Goal: Task Accomplishment & Management: Complete application form

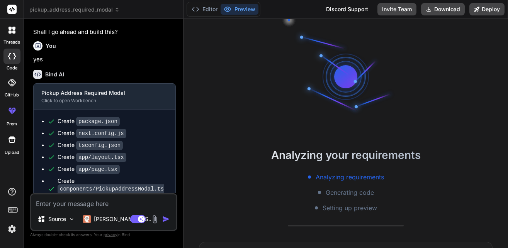
scroll to position [486, 0]
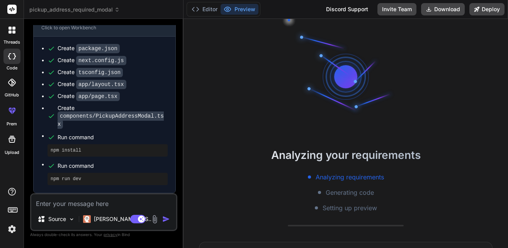
click at [12, 29] on icon at bounding box center [11, 30] width 7 height 7
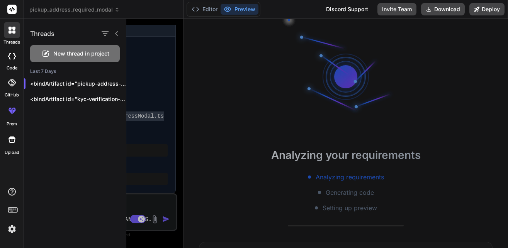
click at [60, 58] on div "New thread in project" at bounding box center [75, 53] width 90 height 17
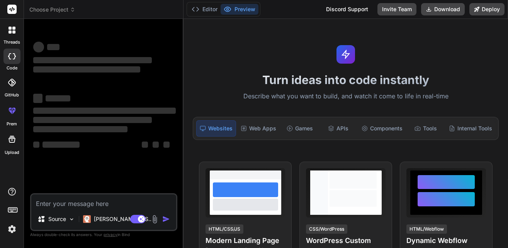
scroll to position [0, 0]
type textarea "x"
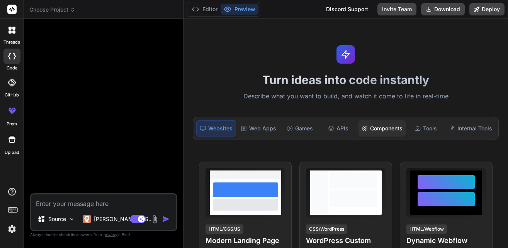
click at [362, 129] on icon at bounding box center [365, 129] width 6 height 6
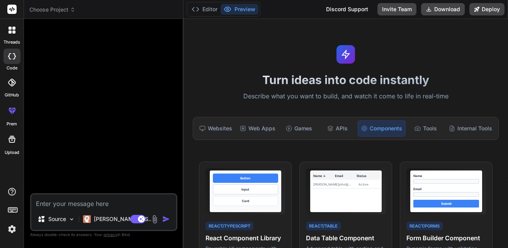
click at [105, 200] on textarea at bounding box center [103, 202] width 145 height 14
type textarea "i"
type textarea "x"
type textarea "i"
type textarea "x"
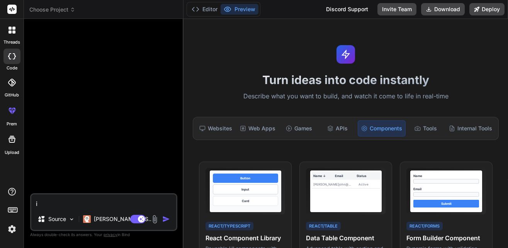
type textarea "i h"
type textarea "x"
type textarea "i ha"
type textarea "x"
type textarea "i hav"
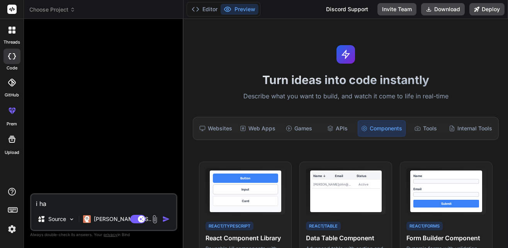
type textarea "x"
type textarea "i have"
type textarea "x"
type textarea "i have"
type textarea "x"
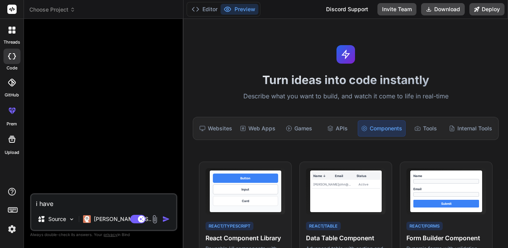
type textarea "i have a"
type textarea "x"
type textarea "i have a"
type textarea "x"
type textarea "i have a w"
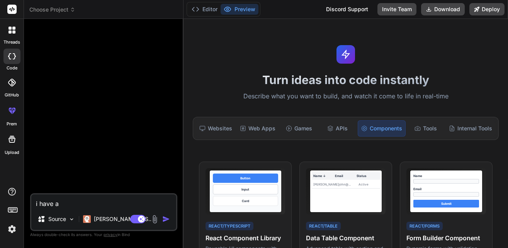
type textarea "x"
type textarea "i have a we"
type textarea "x"
type textarea "i have a web"
type textarea "x"
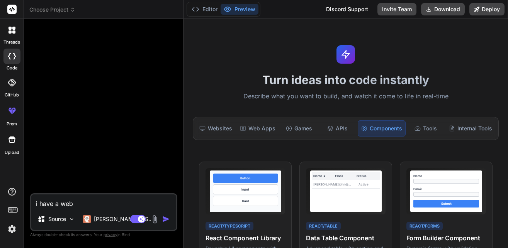
type textarea "i have a webs"
type textarea "x"
type textarea "i have a websi"
type textarea "x"
type textarea "i have a websit"
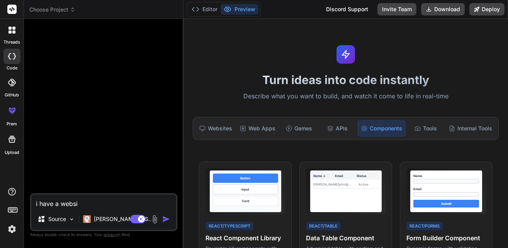
type textarea "x"
type textarea "i have a website"
type textarea "x"
type textarea "i have a website"
type textarea "x"
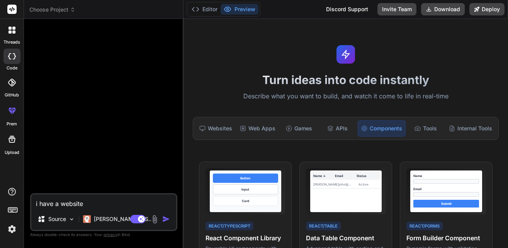
type textarea "i have a website z"
type textarea "x"
type textarea "i have a website zy"
type textarea "x"
type textarea "i have a website zyr"
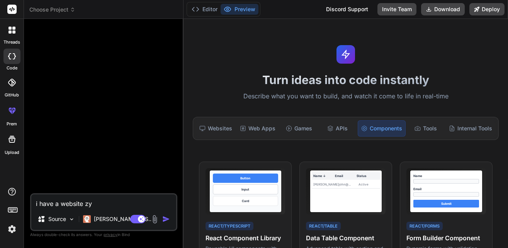
type textarea "x"
type textarea "i have a website zyro"
type textarea "x"
type textarea "i have a website zyrol"
type textarea "x"
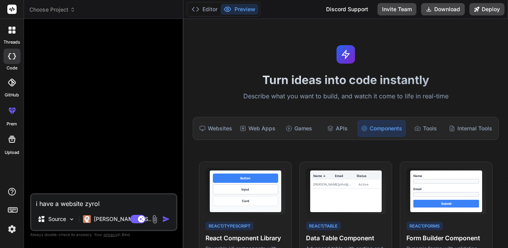
type textarea "i have a website zyrolo"
type textarea "x"
type textarea "i have a website zyrolo."
type textarea "x"
type textarea "i have a website zyrolo.c"
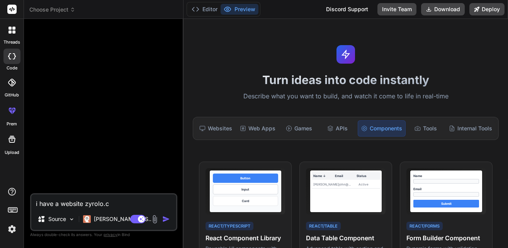
type textarea "x"
type textarea "i have a website [DOMAIN_NAME]"
type textarea "x"
type textarea "i have a website [DOMAIN_NAME]"
type textarea "x"
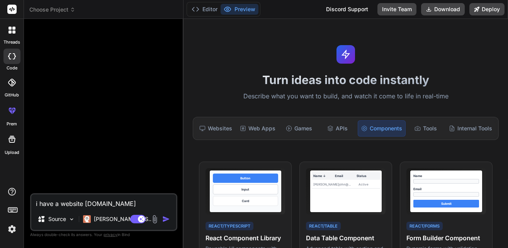
type textarea "i have a website [DOMAIN_NAME]""
type textarea "x"
type textarea "i have a website "[DOMAIN_NAME]""
type textarea "x"
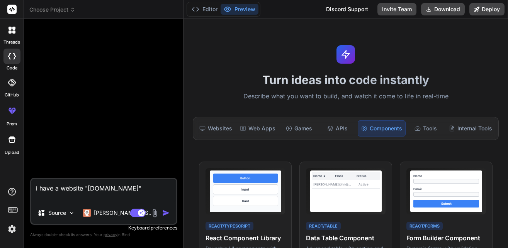
type textarea "i have a website "[DOMAIN_NAME]" w"
type textarea "x"
type textarea "i have a website "[DOMAIN_NAME]" wh"
type textarea "x"
type textarea "i have a website "[DOMAIN_NAME]" whi"
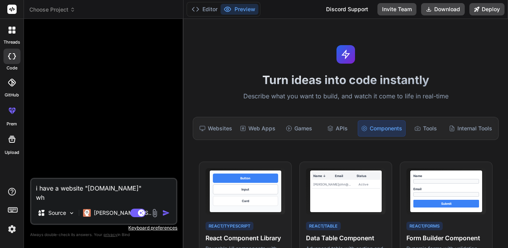
type textarea "x"
type textarea "i have a website "[DOMAIN_NAME]" whic"
type textarea "x"
type textarea "i have a website "[DOMAIN_NAME]" which"
type textarea "x"
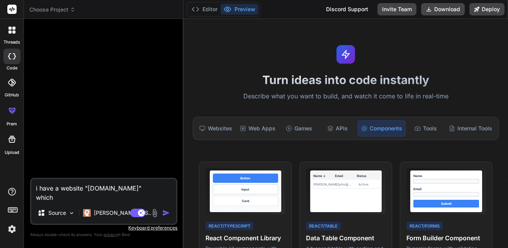
type textarea "i have a website "[DOMAIN_NAME]" which"
type textarea "x"
type textarea "i have a website "[DOMAIN_NAME]" which i"
type textarea "x"
type textarea "i have a website "[DOMAIN_NAME]" which is"
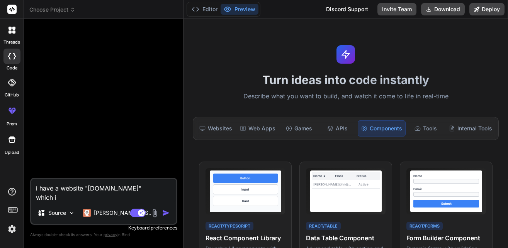
type textarea "x"
type textarea "i have a website "[DOMAIN_NAME]" which is"
type textarea "x"
type textarea "i have a website "[DOMAIN_NAME]" which is e"
type textarea "x"
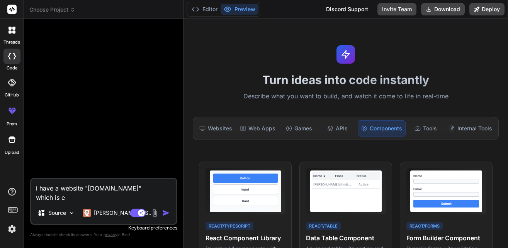
type textarea "i have a website "[DOMAIN_NAME]" which is e"
type textarea "x"
type textarea "i have a website "[DOMAIN_NAME]" which is e c"
type textarea "x"
type textarea "i have a website "[DOMAIN_NAME]" which is e co"
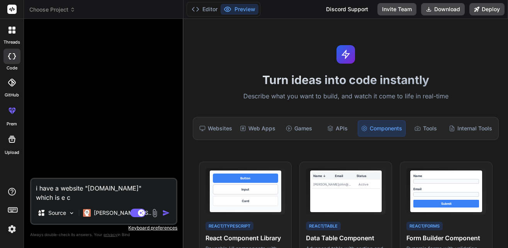
type textarea "x"
type textarea "i have a website "[DOMAIN_NAME]" which is e com"
type textarea "x"
type textarea "i have a website "[DOMAIN_NAME]" which is e comm"
type textarea "x"
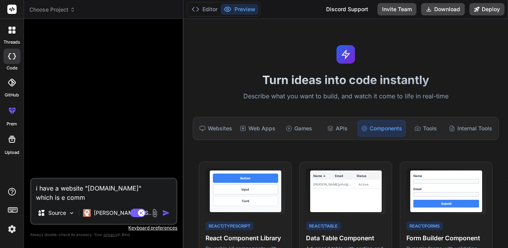
type textarea "i have a website "[DOMAIN_NAME]" which is e comme"
type textarea "x"
type textarea "i have a website "[DOMAIN_NAME]" which is e commer"
type textarea "x"
type textarea "i have a website "[DOMAIN_NAME]" which is e commerc"
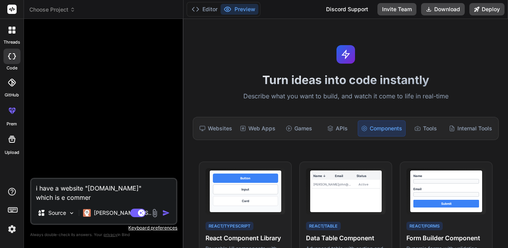
type textarea "x"
type textarea "i have a website "[DOMAIN_NAME]" which is e commerce"
type textarea "x"
type textarea "i have a website "[DOMAIN_NAME]" which is e commerce"
type textarea "x"
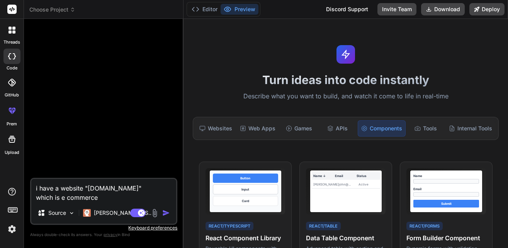
type textarea "i have a website "[DOMAIN_NAME]" which is e commerce m"
type textarea "x"
type textarea "i have a website "[DOMAIN_NAME]" which is e commerce ma"
type textarea "x"
type textarea "i have a website "[DOMAIN_NAME]" which is e commerce mar"
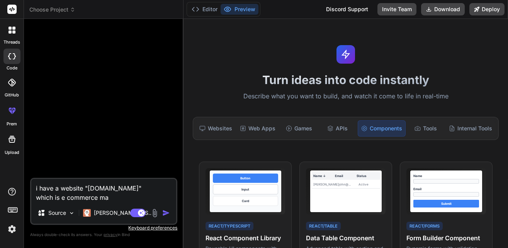
type textarea "x"
type textarea "i have a website "[DOMAIN_NAME]" which is e commerce mark"
type textarea "x"
type textarea "i have a website "[DOMAIN_NAME]" which is e commerce marke"
type textarea "x"
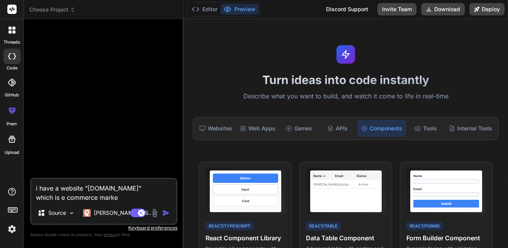
type textarea "i have a website "[DOMAIN_NAME]" which is e commerce market"
type textarea "x"
type textarea "i have a website "[DOMAIN_NAME]" which is e commerce market"
type textarea "x"
type textarea "i have a website "[DOMAIN_NAME]" which is e commerce market p"
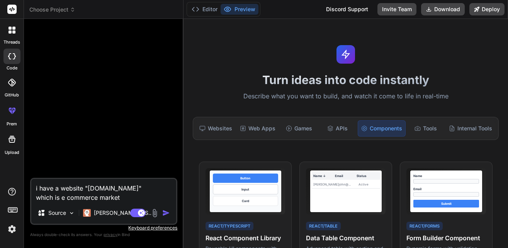
type textarea "x"
type textarea "i have a website "[DOMAIN_NAME]" which is e commerce market pl"
type textarea "x"
type textarea "i have a website "[DOMAIN_NAME]" which is e commerce market pla"
type textarea "x"
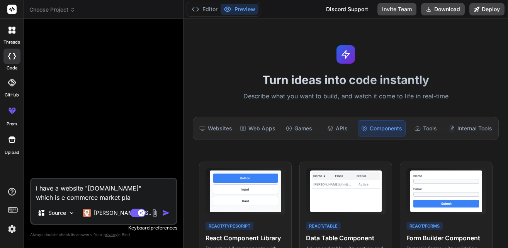
type textarea "i have a website "[DOMAIN_NAME]" which is e commerce market plac"
type textarea "x"
type textarea "i have a website "[DOMAIN_NAME]" which is e commerce market place"
type textarea "x"
type textarea "i have a website "[DOMAIN_NAME]" which is e commerce market place"
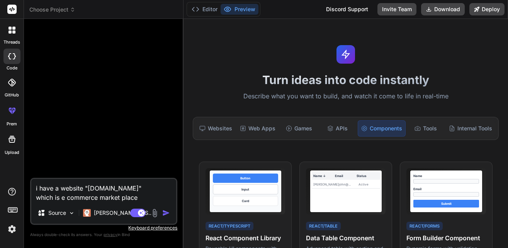
type textarea "x"
type textarea "i have a website "[DOMAIN_NAME]" which is e commerce market place w"
type textarea "x"
type textarea "i have a website "[DOMAIN_NAME]" which is e commerce market place wh"
type textarea "x"
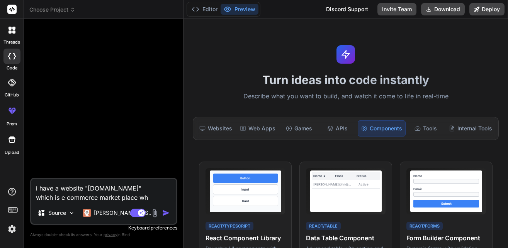
type textarea "i have a website "[DOMAIN_NAME]" which is e commerce market place whe"
type textarea "x"
type textarea "i have a website "[DOMAIN_NAME]" which is e commerce market place wher"
type textarea "x"
type textarea "i have a website "[DOMAIN_NAME]" which is e commerce market place where"
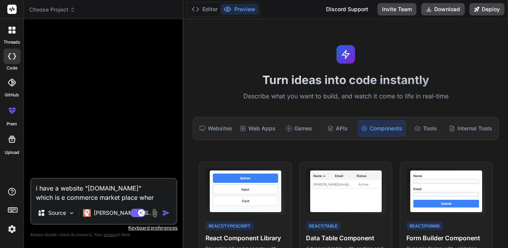
type textarea "x"
type textarea "i have a website "[DOMAIN_NAME]" which is e commerce market place where"
type textarea "x"
type textarea "i have a website "[DOMAIN_NAME]" which is e commerce market place where s"
type textarea "x"
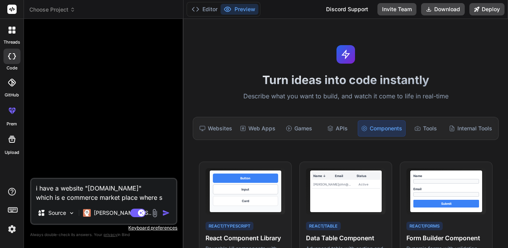
type textarea "i have a website "[DOMAIN_NAME]" which is e commerce market place where se"
type textarea "x"
type textarea "i have a website "[DOMAIN_NAME]" which is e commerce market place where sel"
type textarea "x"
type textarea "i have a website "[DOMAIN_NAME]" which is e commerce market place where sell"
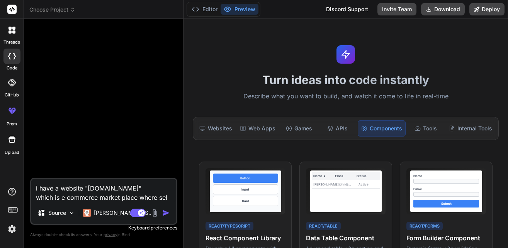
type textarea "x"
type textarea "i have a website "[DOMAIN_NAME]" which is e commerce market place where selle"
type textarea "x"
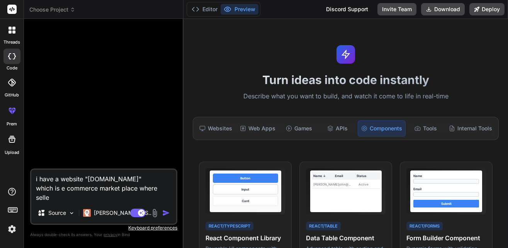
type textarea "i have a website "[DOMAIN_NAME]" which is e commerce market place where seller"
type textarea "x"
type textarea "i have a website "[DOMAIN_NAME]" which is e commerce market place where seller"
type textarea "x"
type textarea "i have a website "[DOMAIN_NAME]" which is e commerce market place where seller i"
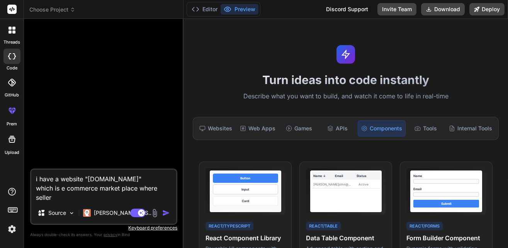
type textarea "x"
type textarea "i have a website "[DOMAIN_NAME]" which is e commerce market place where seller …"
type textarea "x"
type textarea "i have a website "[DOMAIN_NAME]" which is e commerce market place where seller …"
type textarea "x"
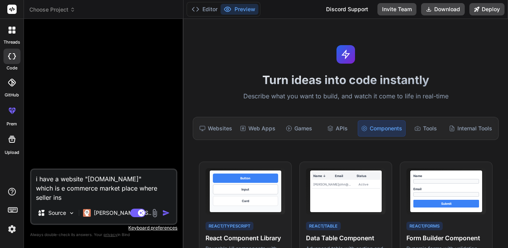
type textarea "i have a website "[DOMAIN_NAME]" which is e commerce market place where seller …"
type textarea "x"
type textarea "i have a website "[DOMAIN_NAME]" which is e commerce market place where seller …"
type textarea "x"
type textarea "i have a website "[DOMAIN_NAME]" which is e commerce market place where seller …"
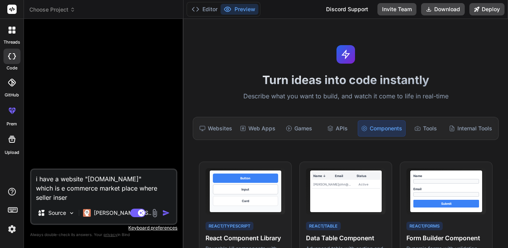
type textarea "x"
type textarea "i have a website "[DOMAIN_NAME]" which is e commerce market place where seller …"
type textarea "x"
type textarea "i have a website "[DOMAIN_NAME]" which is e commerce market place where seller …"
type textarea "x"
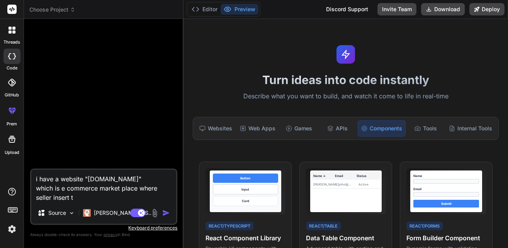
type textarea "i have a website "[DOMAIN_NAME]" which is e commerce market place where seller …"
type textarea "x"
type textarea "i have a website "[DOMAIN_NAME]" which is e commerce market place where seller …"
type textarea "x"
type textarea "i have a website "[DOMAIN_NAME]" which is e commerce market place where seller …"
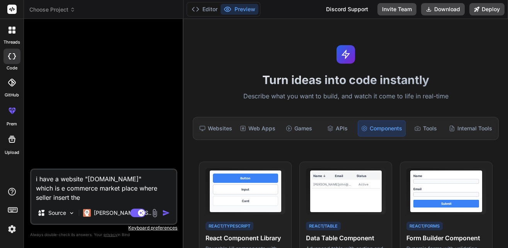
type textarea "x"
type textarea "i have a website "[DOMAIN_NAME]" which is e commerce market place where seller …"
type textarea "x"
type textarea "i have a website "[DOMAIN_NAME]" which is e commerce market place where seller …"
type textarea "x"
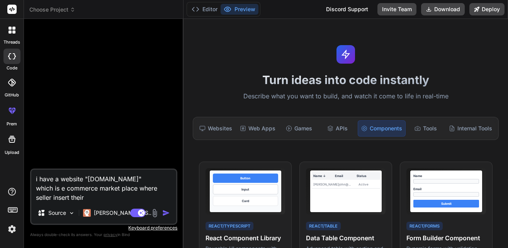
type textarea "i have a website "[DOMAIN_NAME]" which is e commerce market place where seller …"
type textarea "x"
type textarea "i have a website "[DOMAIN_NAME]" which is e commerce market place where seller …"
type textarea "x"
type textarea "i have a website "[DOMAIN_NAME]" which is e commerce market place where seller …"
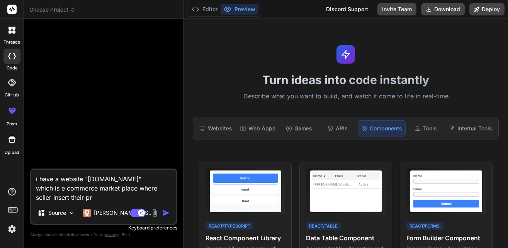
type textarea "x"
type textarea "i have a website "[DOMAIN_NAME]" which is e commerce market place where seller …"
type textarea "x"
type textarea "i have a website "[DOMAIN_NAME]" which is e commerce market place where seller …"
type textarea "x"
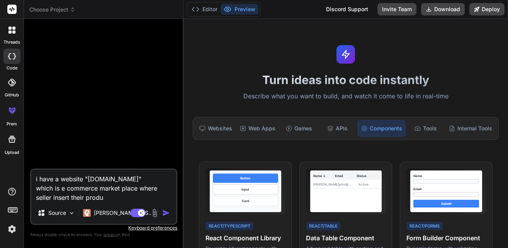
type textarea "i have a website "[DOMAIN_NAME]" which is e commerce market place where seller …"
type textarea "x"
type textarea "i have a website "[DOMAIN_NAME]" which is e commerce market place where seller …"
type textarea "x"
type textarea "i have a website "[DOMAIN_NAME]" which is e commerce market place where seller …"
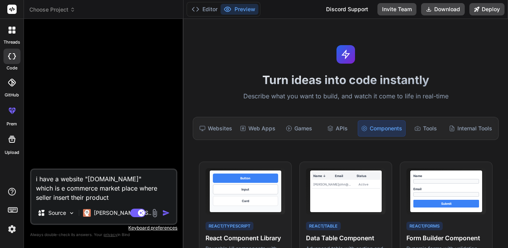
type textarea "x"
type textarea "i have a website "[DOMAIN_NAME]" which is e commerce market place where seller …"
type textarea "x"
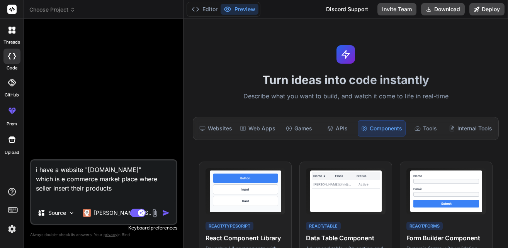
type textarea "i have a website "[DOMAIN_NAME]" which is e commerce market place where seller …"
type textarea "x"
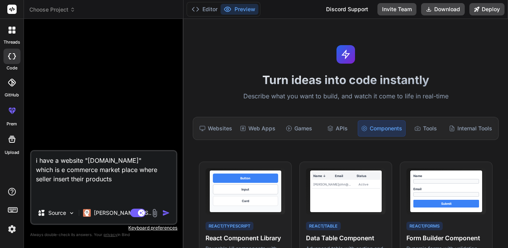
type textarea "i have a website "[DOMAIN_NAME]" which is e commerce market place where seller …"
type textarea "x"
type textarea "i have a website "[DOMAIN_NAME]" which is e commerce market place where seller …"
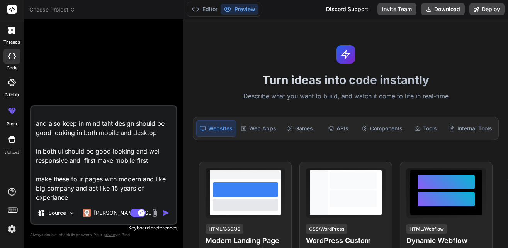
scroll to position [242, 0]
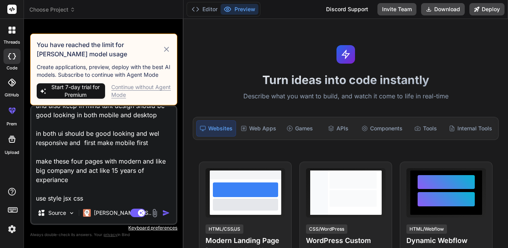
click at [108, 187] on textarea "i have a website "[DOMAIN_NAME]" which is e commerce market place where seller …" at bounding box center [103, 155] width 145 height 96
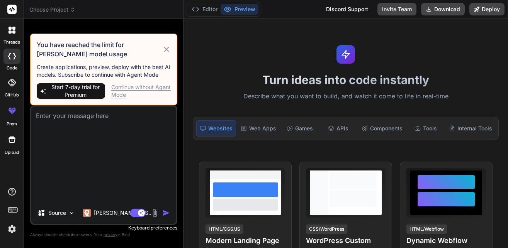
scroll to position [0, 0]
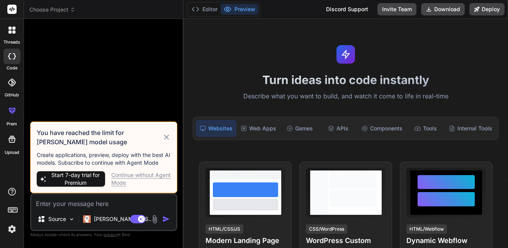
click at [166, 134] on icon at bounding box center [166, 137] width 8 height 9
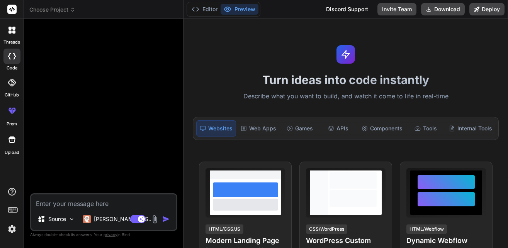
click at [11, 229] on img at bounding box center [11, 229] width 13 height 13
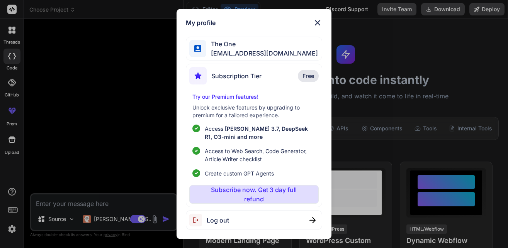
click at [229, 217] on div "Log out" at bounding box center [254, 221] width 137 height 20
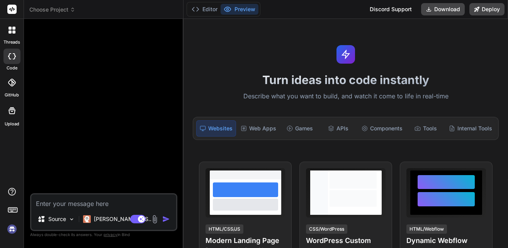
scroll to position [183, 0]
click at [10, 235] on img at bounding box center [11, 229] width 13 height 13
click at [82, 202] on textarea at bounding box center [103, 202] width 145 height 14
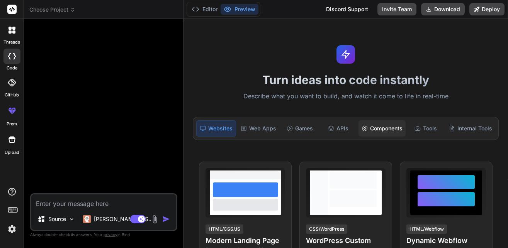
click at [382, 123] on div "Components" at bounding box center [381, 129] width 47 height 16
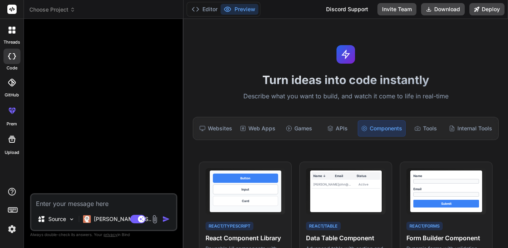
click at [115, 203] on textarea at bounding box center [103, 202] width 145 height 14
paste textarea "i have a website "[DOMAIN_NAME]" which is e commerce market place where seller …"
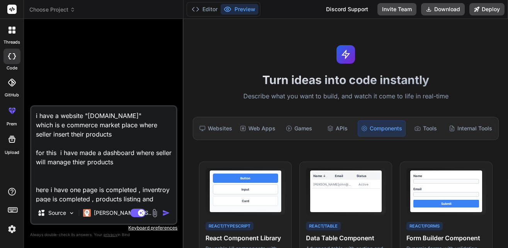
scroll to position [242, 0]
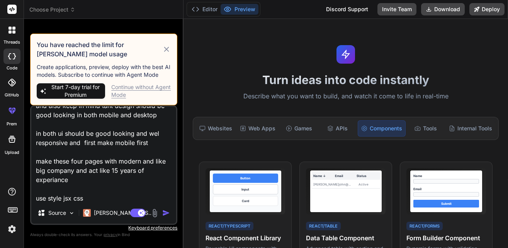
click at [130, 93] on div "Continue without Agent Mode" at bounding box center [140, 90] width 59 height 15
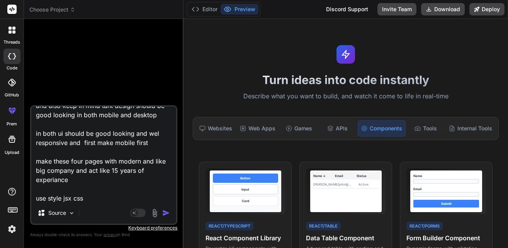
scroll to position [243, 0]
click at [165, 216] on img "button" at bounding box center [166, 213] width 8 height 8
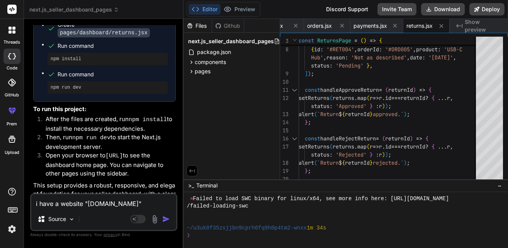
scroll to position [0, 262]
click at [190, 71] on icon at bounding box center [191, 71] width 7 height 7
click at [197, 90] on icon at bounding box center [198, 92] width 7 height 7
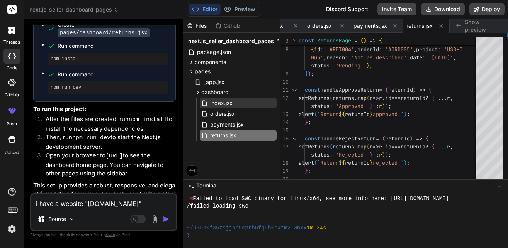
click at [236, 102] on div "index.jsx" at bounding box center [238, 103] width 77 height 11
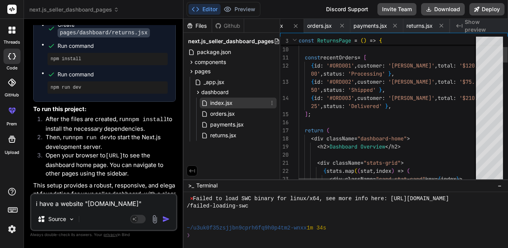
scroll to position [0, 240]
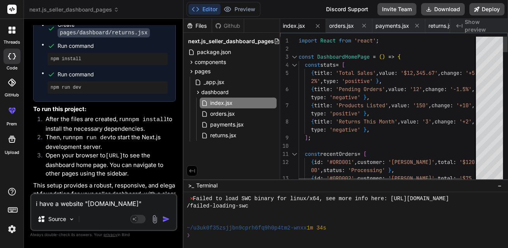
click at [410, 68] on div "const stats = [" at bounding box center [397, 65] width 197 height 8
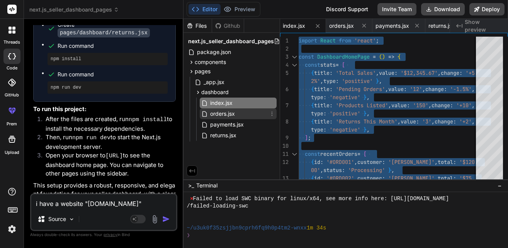
click at [228, 119] on div "orders.jsx" at bounding box center [238, 114] width 77 height 11
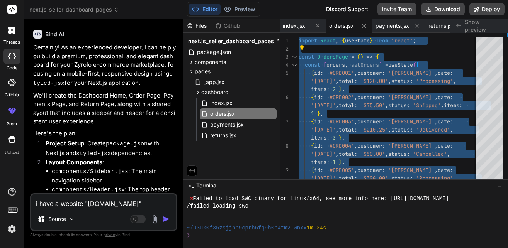
scroll to position [0, 0]
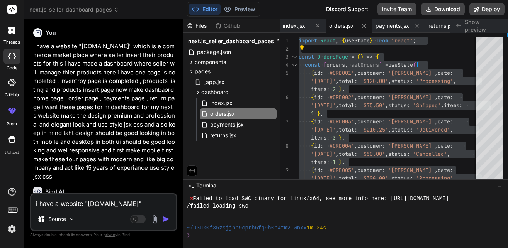
click at [31, 45] on div "You i have a website "[DOMAIN_NAME]" which is e commerce market place where sel…" at bounding box center [103, 136] width 147 height 223
drag, startPoint x: 171, startPoint y: 171, endPoint x: 31, endPoint y: 46, distance: 188.0
click at [32, 46] on div "You i have a website "[DOMAIN_NAME]" which is e commerce market place where sel…" at bounding box center [105, 109] width 146 height 168
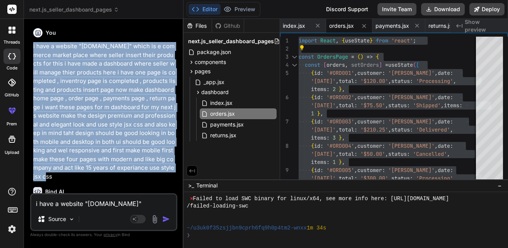
drag, startPoint x: 32, startPoint y: 43, endPoint x: 176, endPoint y: 168, distance: 190.6
click at [176, 168] on div "You i have a website "[DOMAIN_NAME]" which is e commerce market place where sel…" at bounding box center [105, 109] width 146 height 168
copy p "i have a website "[DOMAIN_NAME]" which is e commerce market place where seller …"
click at [13, 231] on img at bounding box center [11, 229] width 13 height 13
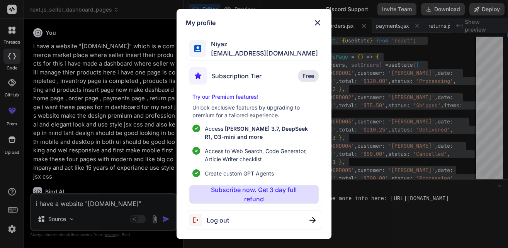
click at [231, 219] on div "Log out" at bounding box center [254, 221] width 137 height 20
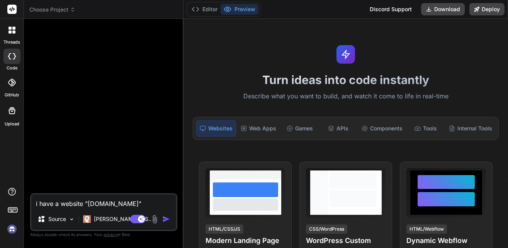
click at [12, 229] on img at bounding box center [11, 229] width 13 height 13
click at [73, 205] on textarea "i have a website "[DOMAIN_NAME]" which is e commerce market place where seller …" at bounding box center [103, 202] width 145 height 14
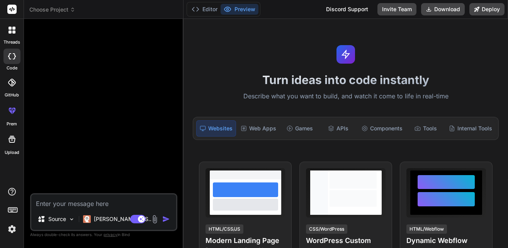
paste textarea "i have a website "[DOMAIN_NAME]" which is e commerce market place where seller …"
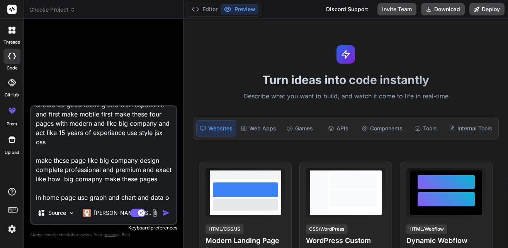
scroll to position [158, 0]
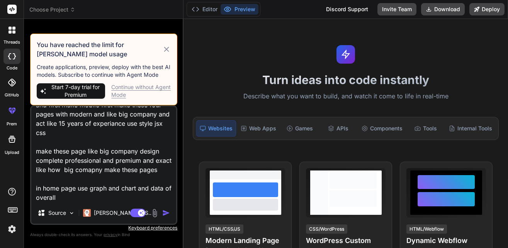
click at [98, 200] on textarea "i have a website "[DOMAIN_NAME]" which is e commerce market place where seller …" at bounding box center [103, 155] width 145 height 96
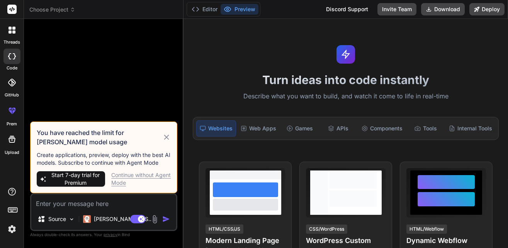
scroll to position [0, 0]
click at [169, 133] on icon at bounding box center [166, 137] width 8 height 9
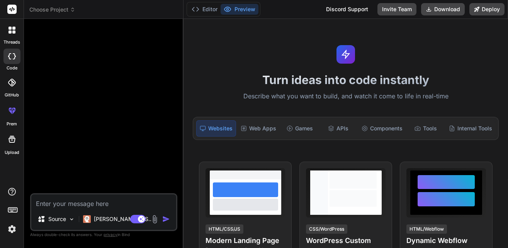
click at [11, 225] on img at bounding box center [11, 229] width 13 height 13
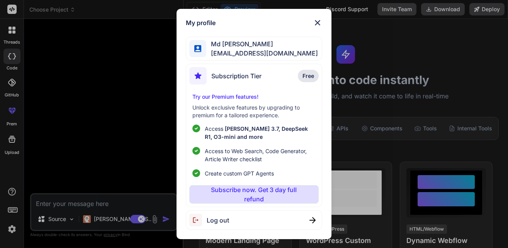
click at [224, 219] on span "Log out" at bounding box center [218, 220] width 22 height 9
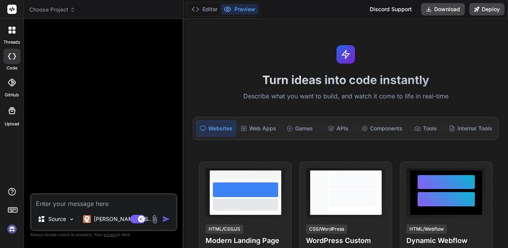
scroll to position [609, 0]
click at [10, 228] on img at bounding box center [11, 229] width 13 height 13
click at [89, 202] on textarea at bounding box center [103, 202] width 145 height 14
paste textarea "i have a website "[DOMAIN_NAME]" which is e commerce market place where seller …"
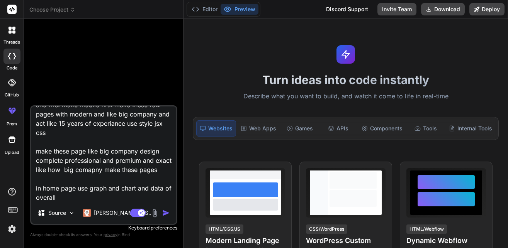
scroll to position [178, 0]
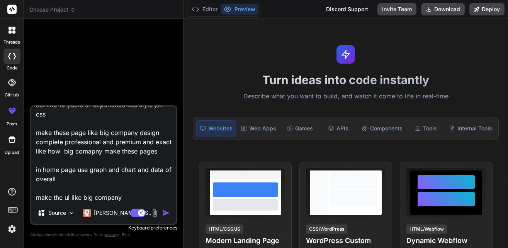
click at [166, 210] on img "button" at bounding box center [166, 213] width 8 height 8
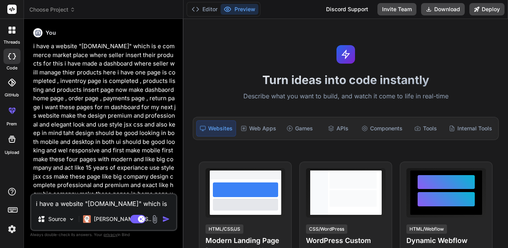
scroll to position [77, 0]
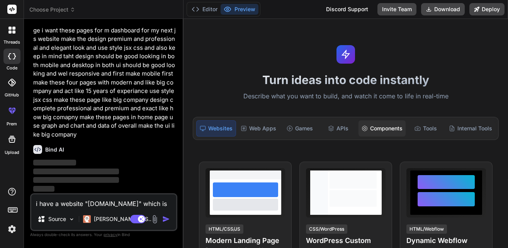
click at [380, 133] on div "Components" at bounding box center [381, 129] width 47 height 16
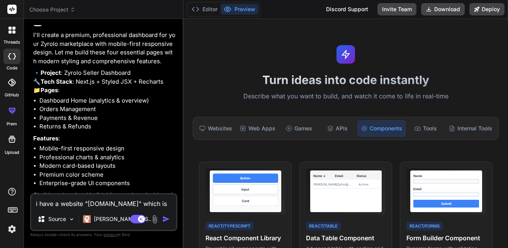
scroll to position [239, 0]
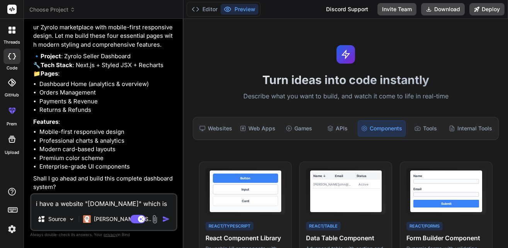
click at [78, 199] on textarea "i have a website "[DOMAIN_NAME]" which is e commerce market place where seller …" at bounding box center [103, 202] width 145 height 14
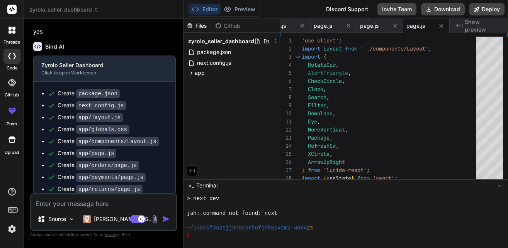
scroll to position [487, 0]
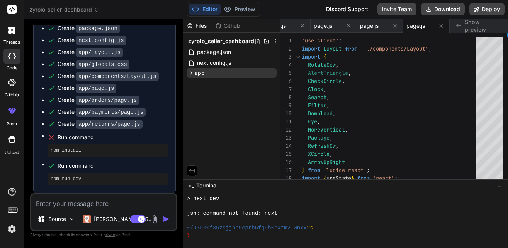
click at [194, 72] on icon at bounding box center [191, 73] width 7 height 7
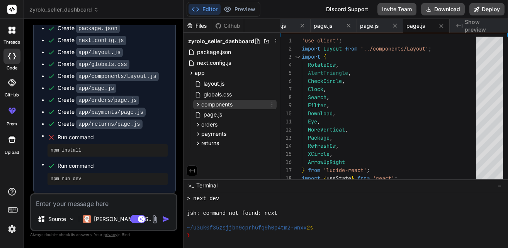
click at [198, 104] on icon at bounding box center [198, 104] width 2 height 3
click at [217, 104] on span "components" at bounding box center [216, 105] width 31 height 8
click at [215, 115] on span "page.js" at bounding box center [213, 114] width 20 height 9
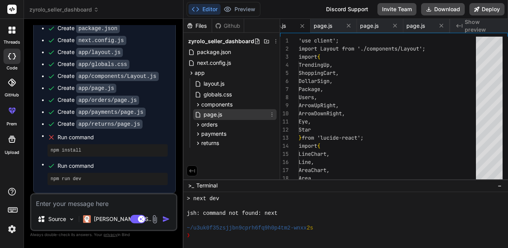
scroll to position [0, 248]
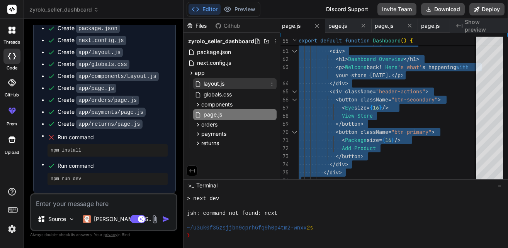
click at [221, 87] on span "layout.js" at bounding box center [214, 83] width 22 height 9
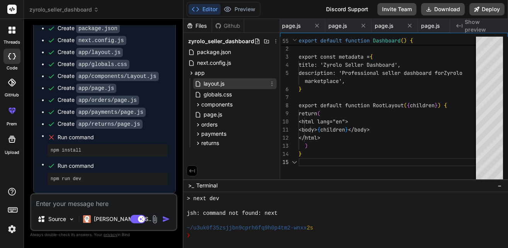
scroll to position [0, 107]
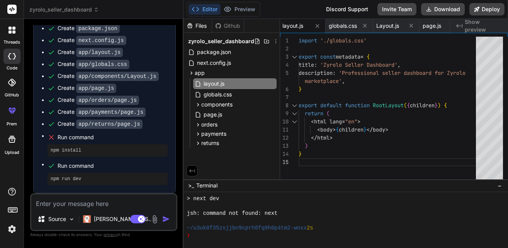
click at [358, 87] on div "import './globals.css' export const metadata = { title : 'Zyrolo Seller Dashboa…" at bounding box center [390, 110] width 182 height 146
click at [218, 95] on span "globals.css" at bounding box center [218, 94] width 30 height 9
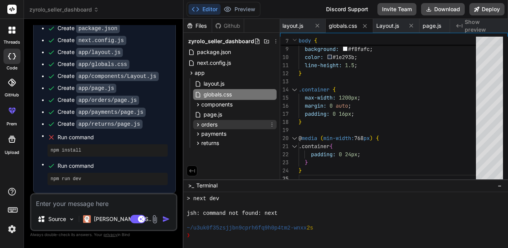
click at [224, 121] on div "orders" at bounding box center [234, 124] width 83 height 9
click at [221, 132] on span "page.js" at bounding box center [219, 135] width 20 height 9
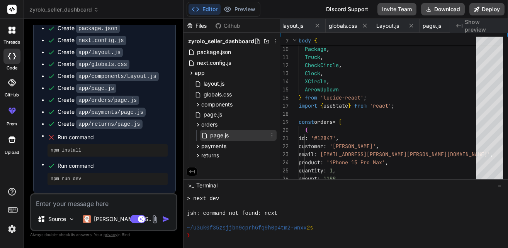
scroll to position [0, 172]
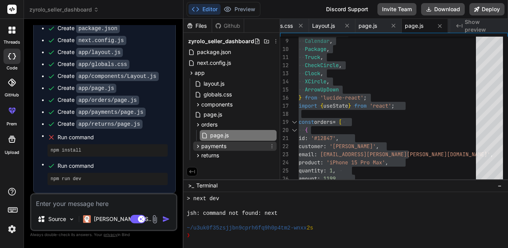
click at [220, 146] on span "payments" at bounding box center [213, 147] width 25 height 8
click at [219, 158] on span "page.js" at bounding box center [219, 157] width 20 height 9
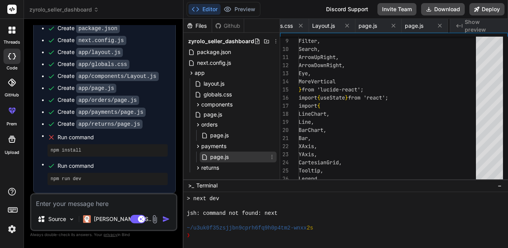
scroll to position [0, 218]
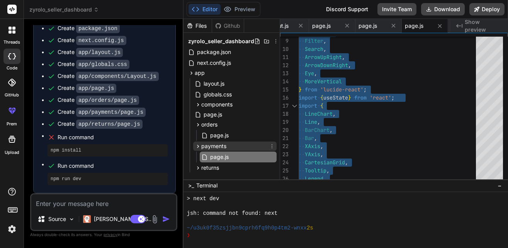
scroll to position [17, 0]
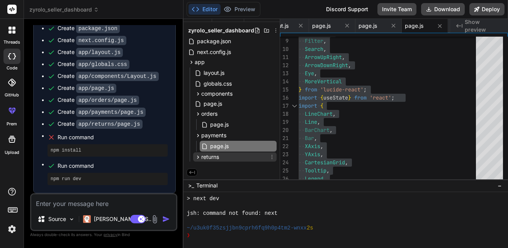
click at [216, 153] on span "returns" at bounding box center [210, 157] width 18 height 8
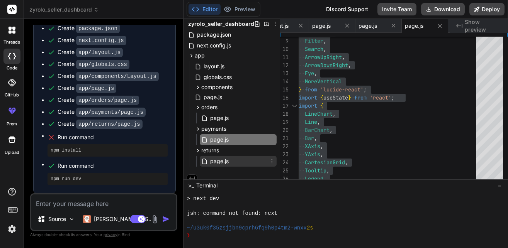
click at [214, 160] on span "page.js" at bounding box center [219, 161] width 20 height 9
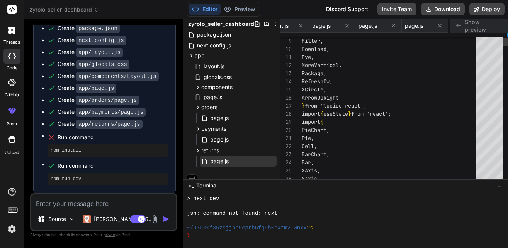
scroll to position [0, 264]
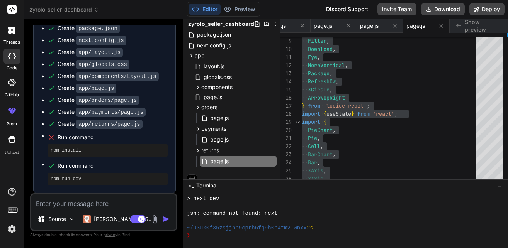
click at [97, 205] on textarea at bounding box center [103, 202] width 145 height 14
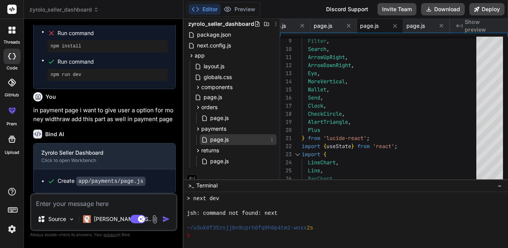
scroll to position [30, 0]
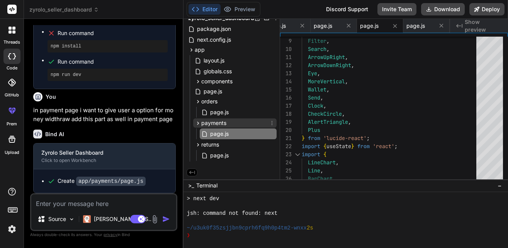
click at [225, 119] on span "payments" at bounding box center [213, 123] width 25 height 8
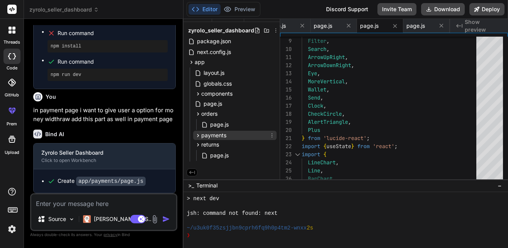
click at [212, 132] on span "payments" at bounding box center [213, 136] width 25 height 8
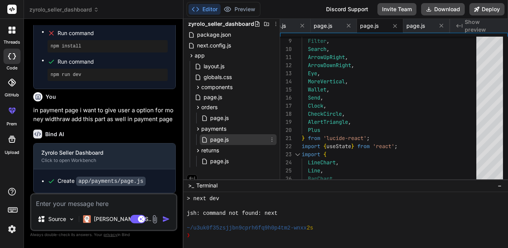
click at [222, 140] on span "page.js" at bounding box center [219, 139] width 20 height 9
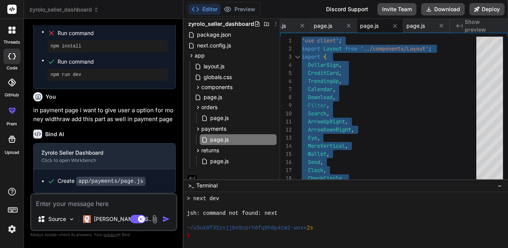
scroll to position [0, 264]
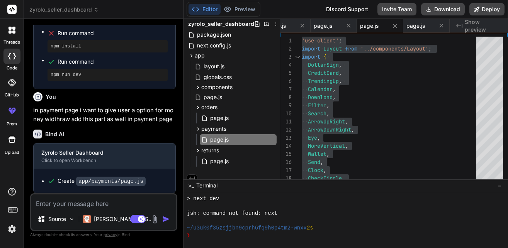
click at [146, 118] on p "in payment page i want to give user a option for money widthraw add this part a…" at bounding box center [104, 114] width 143 height 17
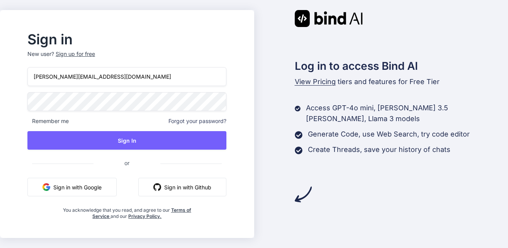
click at [92, 188] on button "Sign in with Google" at bounding box center [71, 187] width 89 height 19
click at [151, 78] on input "firoz.creativetura@gmail.com" at bounding box center [126, 76] width 199 height 19
click at [100, 193] on button "Sign in with Google" at bounding box center [71, 187] width 89 height 19
click at [127, 78] on input "[PERSON_NAME][EMAIL_ADDRESS][DOMAIN_NAME]" at bounding box center [126, 76] width 199 height 19
click at [75, 70] on input "koi" at bounding box center [126, 76] width 199 height 19
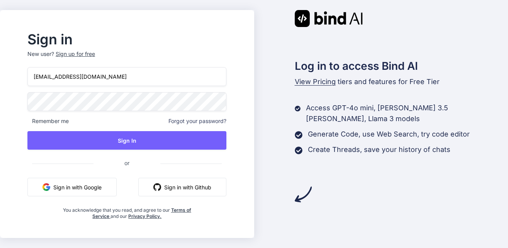
type input "koinhi122333@gmail.com"
click at [192, 122] on span "Forgot your password?" at bounding box center [197, 121] width 58 height 8
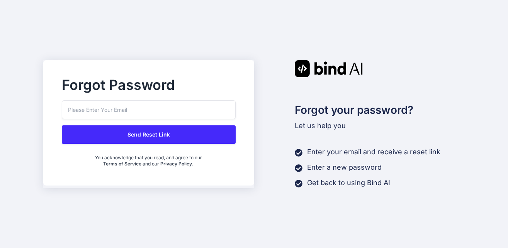
click at [146, 110] on input "email" at bounding box center [149, 109] width 174 height 19
type input "koinhi122333@gmail.com"
click at [153, 138] on button "Send Reset Link" at bounding box center [149, 135] width 174 height 19
click at [134, 114] on input "email" at bounding box center [149, 109] width 174 height 19
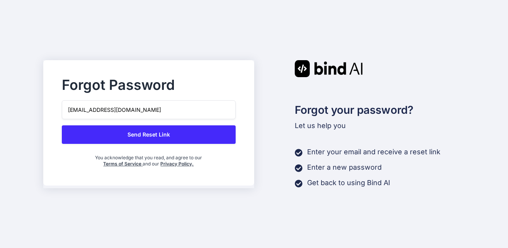
type input "koinhi122333@gmail.com"
click at [165, 134] on button "Send Reset Link" at bounding box center [149, 135] width 174 height 19
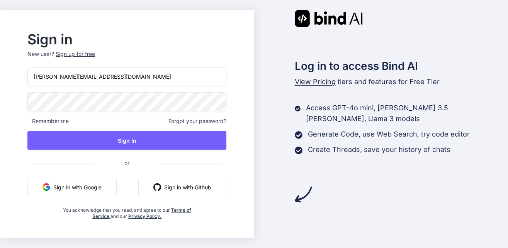
drag, startPoint x: 122, startPoint y: 77, endPoint x: 22, endPoint y: 59, distance: 102.1
click at [27, 67] on input "firoz.creativetura@gmail.com" at bounding box center [126, 76] width 199 height 19
type input "koinhi122333@gmail.com"
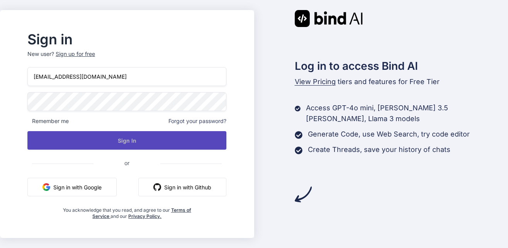
click at [156, 143] on button "Sign In" at bounding box center [126, 140] width 199 height 19
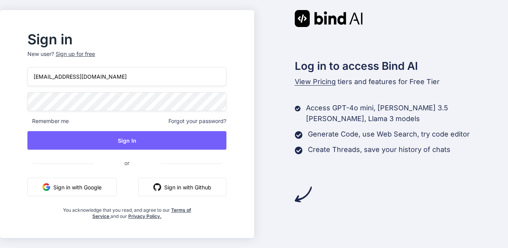
click at [86, 55] on div "Sign up for free" at bounding box center [75, 54] width 39 height 8
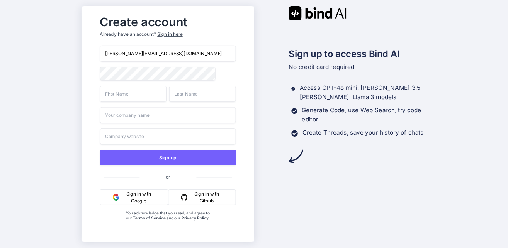
drag, startPoint x: 176, startPoint y: 54, endPoint x: 88, endPoint y: 54, distance: 88.1
click at [100, 54] on input "firoz.creativetura@gmail.com" at bounding box center [168, 54] width 136 height 16
type input "koinhi122333@gmail.com"
click at [123, 93] on input "text" at bounding box center [133, 94] width 67 height 16
type input "niyaz"
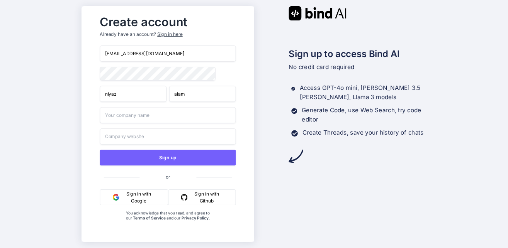
type input "alam"
type input "zkra"
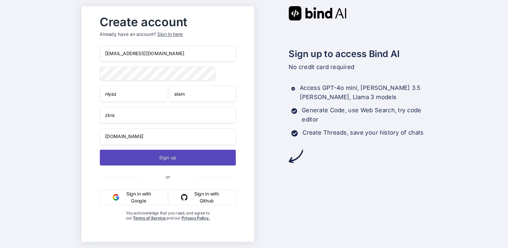
type input "zkra.in"
click at [165, 159] on button "Sign up" at bounding box center [168, 158] width 136 height 16
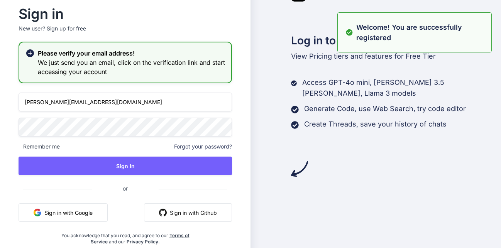
click at [121, 103] on input "firoz.creativetura@gmail.com" at bounding box center [126, 102] width 214 height 19
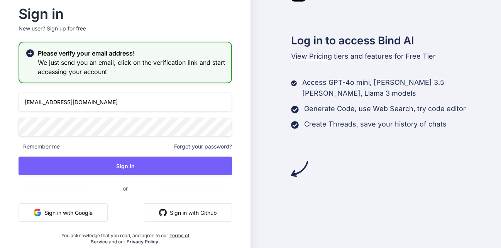
type input "koinhi122333@gmail.com"
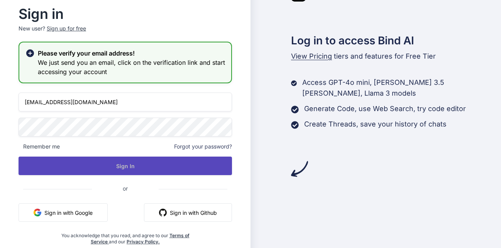
click at [138, 166] on button "Sign In" at bounding box center [126, 166] width 214 height 19
click at [103, 170] on button "Sign In" at bounding box center [126, 166] width 214 height 19
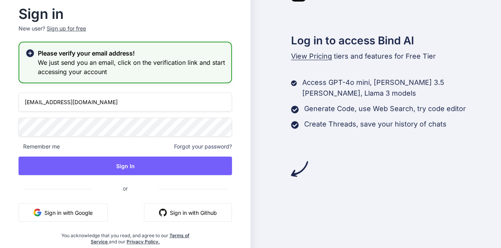
click at [106, 128] on div "koinhi122333@gmail.com Remember me Forgot your password? Sign In or Sign in wit…" at bounding box center [126, 169] width 214 height 153
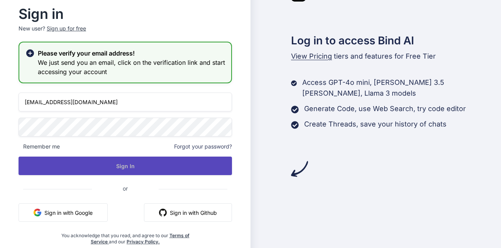
click at [136, 165] on button "Sign In" at bounding box center [126, 166] width 214 height 19
